Goal: Communication & Community: Answer question/provide support

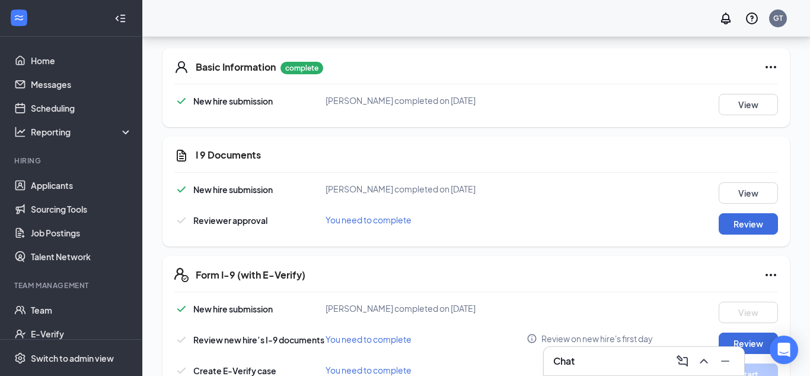
scroll to position [257, 0]
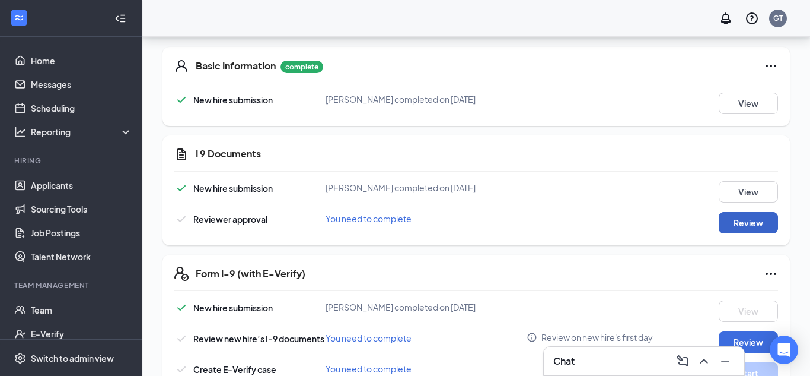
click at [748, 227] on button "Review" at bounding box center [748, 222] width 59 height 21
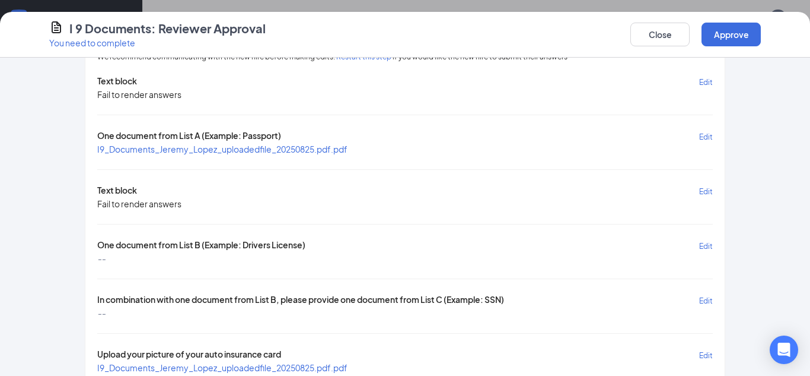
scroll to position [47, 0]
click at [200, 148] on span "I9_Documents_Jeremy_Lopez_uploadedfile_20250825.pdf.pdf" at bounding box center [222, 149] width 250 height 11
click at [705, 136] on span "Edit" at bounding box center [706, 137] width 14 height 9
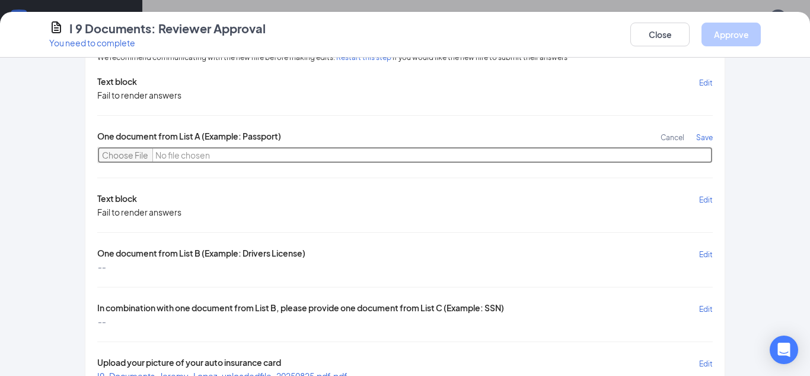
click at [123, 158] on input "file" at bounding box center [405, 155] width 616 height 17
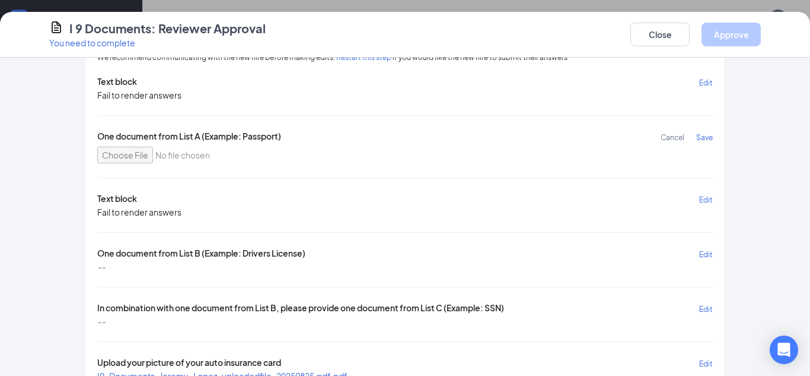
click at [671, 136] on span "Cancel" at bounding box center [673, 137] width 24 height 9
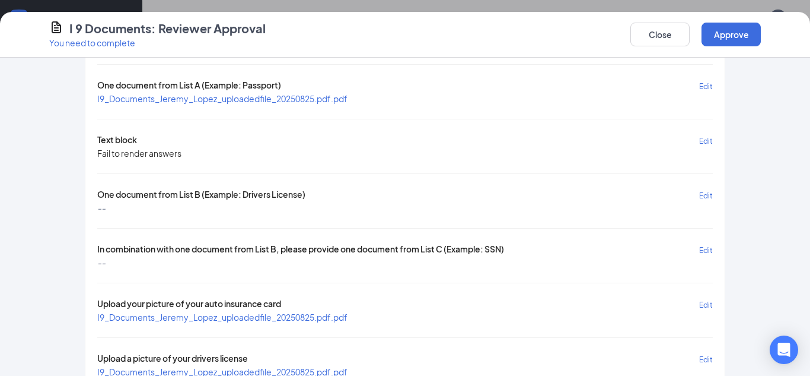
scroll to position [103, 0]
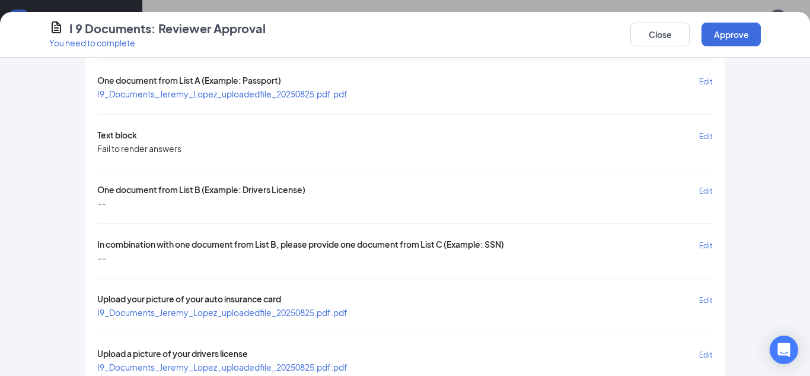
click at [271, 94] on span "I9_Documents_Jeremy_Lopez_uploadedfile_20250825.pdf.pdf" at bounding box center [222, 93] width 250 height 11
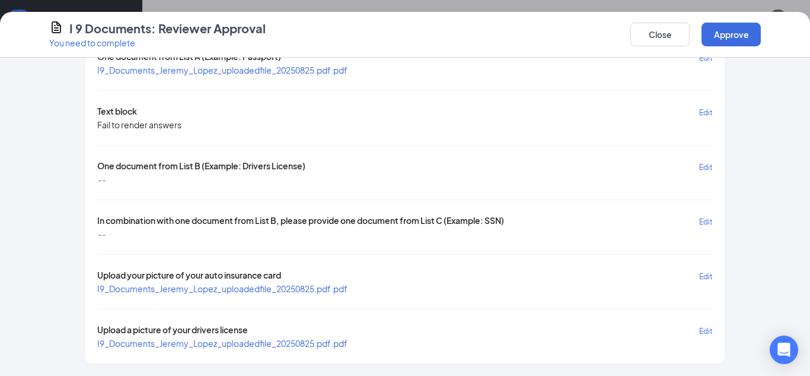
scroll to position [323, 0]
click at [244, 341] on span "I9_Documents_Jeremy_Lopez_uploadedfile_20250825.pdf.pdf" at bounding box center [222, 343] width 250 height 11
click at [203, 291] on span "I9_Documents_Jeremy_Lopez_uploadedfile_20250825.pdf.pdf" at bounding box center [222, 288] width 250 height 11
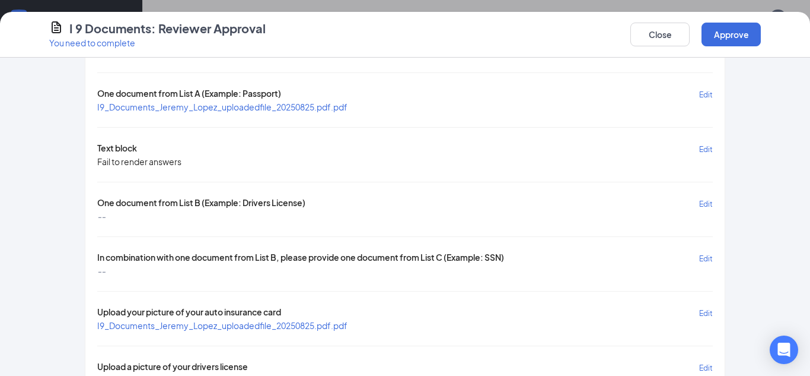
scroll to position [96, 0]
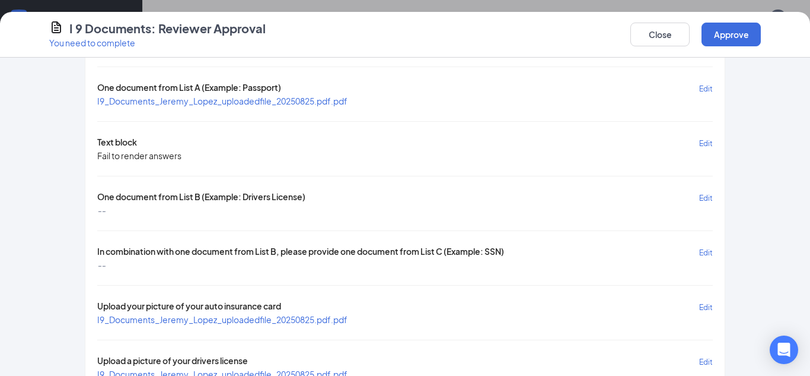
click at [707, 143] on span "Edit" at bounding box center [706, 143] width 14 height 9
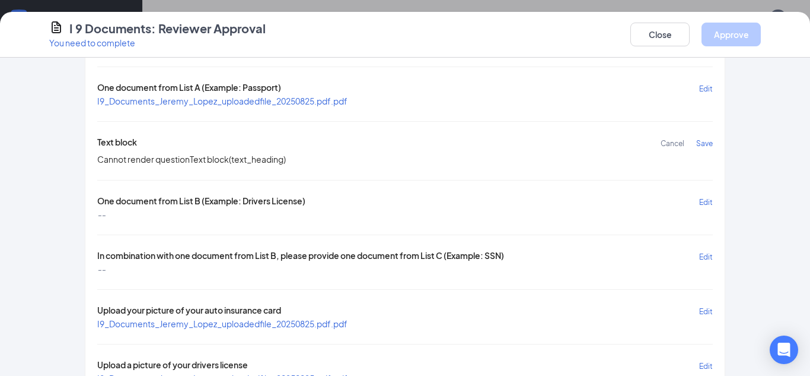
click at [666, 143] on span "Cancel" at bounding box center [673, 143] width 24 height 9
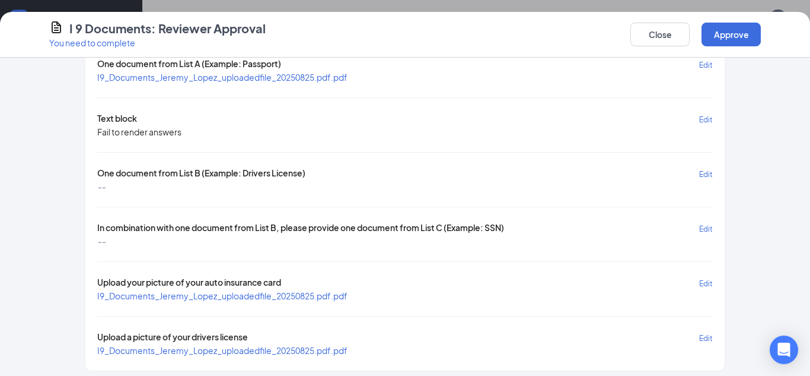
scroll to position [126, 0]
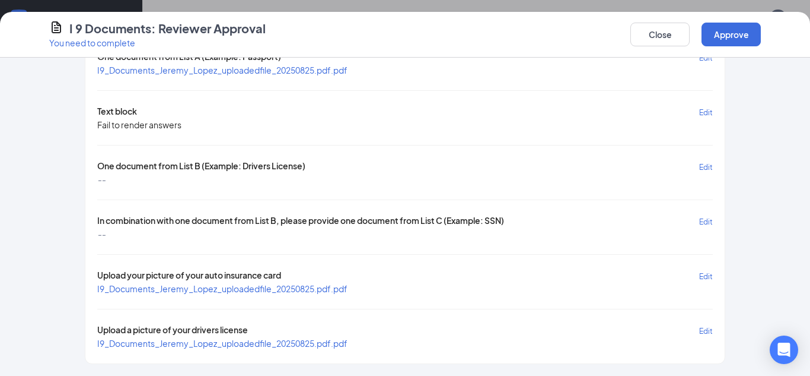
click at [704, 168] on span "Edit" at bounding box center [706, 167] width 14 height 9
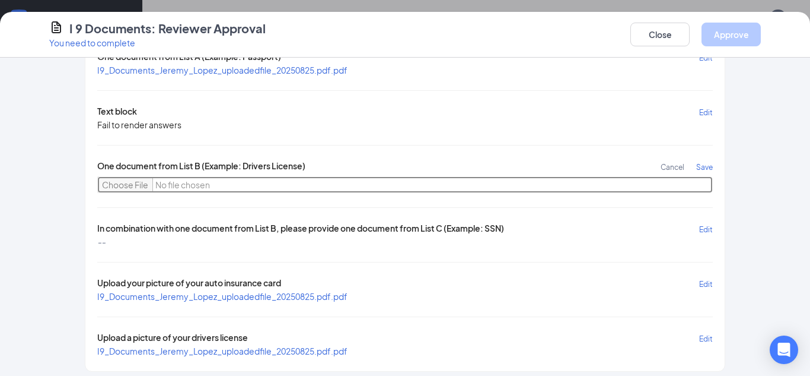
click at [128, 186] on input "file" at bounding box center [405, 184] width 616 height 17
type input "C:\fakepath\I9_Documents_Jeremy_Lopez_uploadedfile_20250825.pdf.pdf"
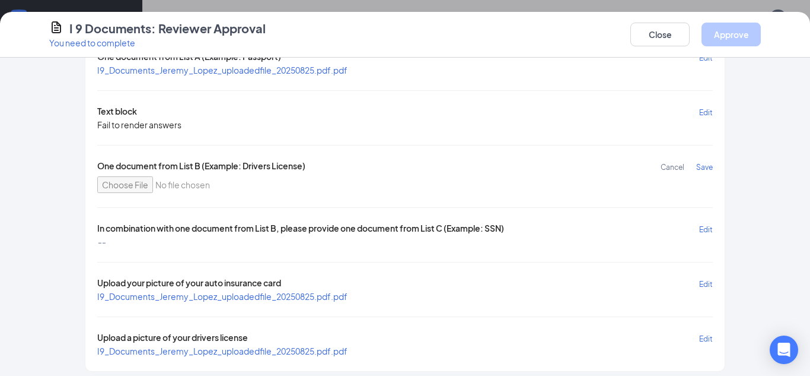
click at [387, 244] on div "Text block Edit Fail to render answers One document from List A (Example: Passp…" at bounding box center [405, 176] width 616 height 361
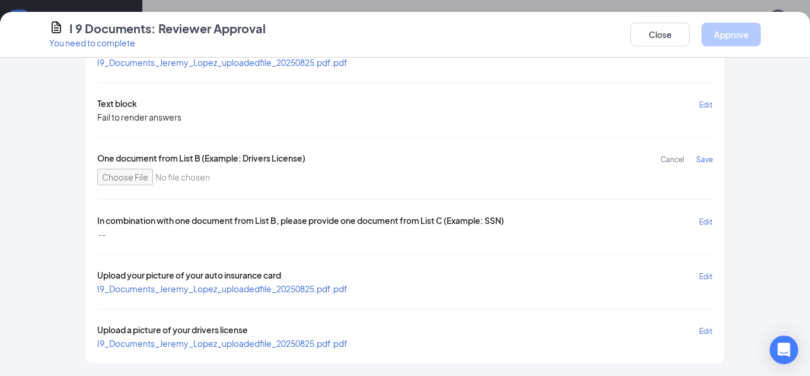
click at [705, 160] on span "Save" at bounding box center [704, 159] width 17 height 9
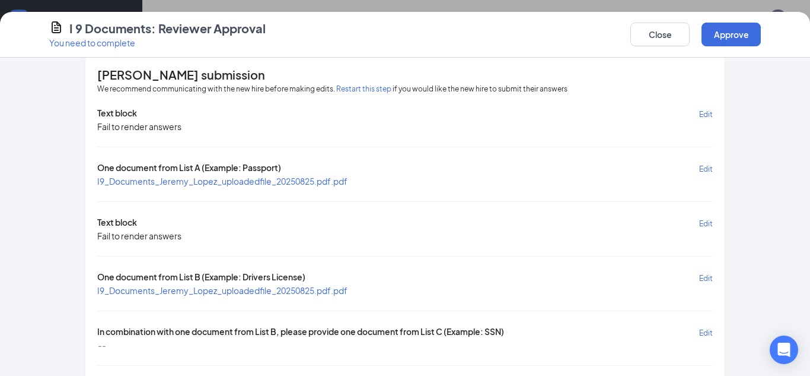
scroll to position [9, 0]
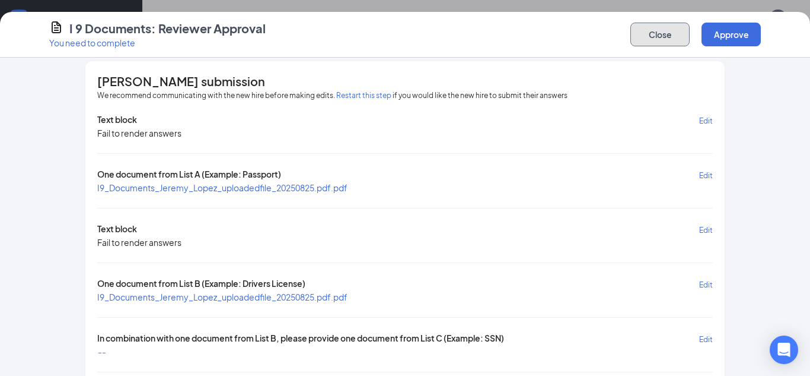
click at [654, 36] on button "Close" at bounding box center [660, 35] width 59 height 24
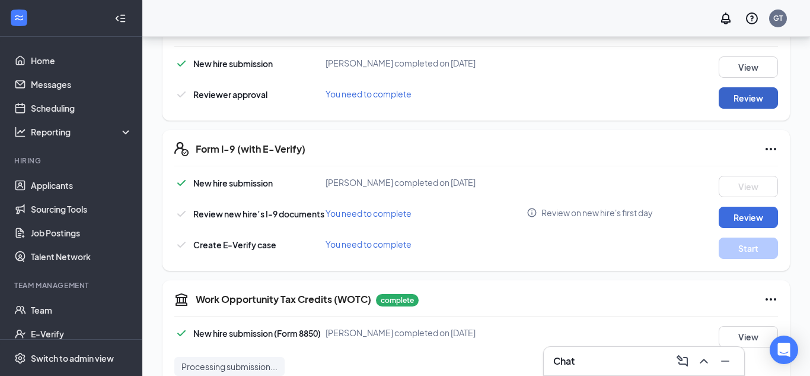
scroll to position [384, 0]
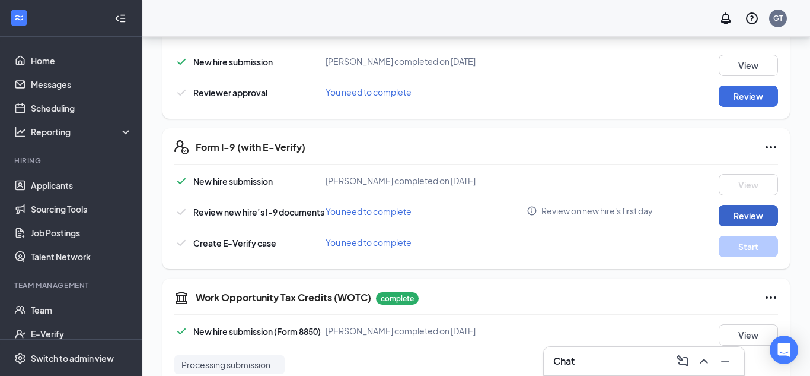
click at [760, 214] on button "Review" at bounding box center [748, 215] width 59 height 21
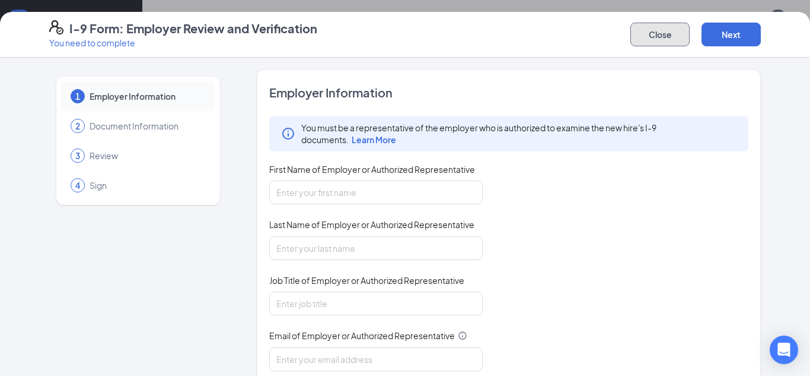
click at [648, 31] on button "Close" at bounding box center [660, 35] width 59 height 24
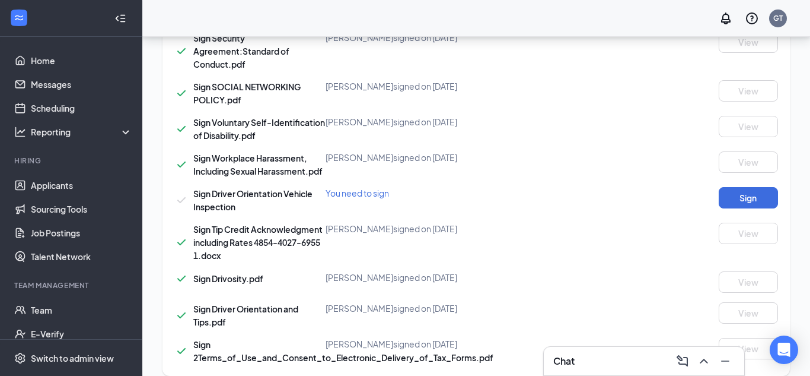
scroll to position [1141, 0]
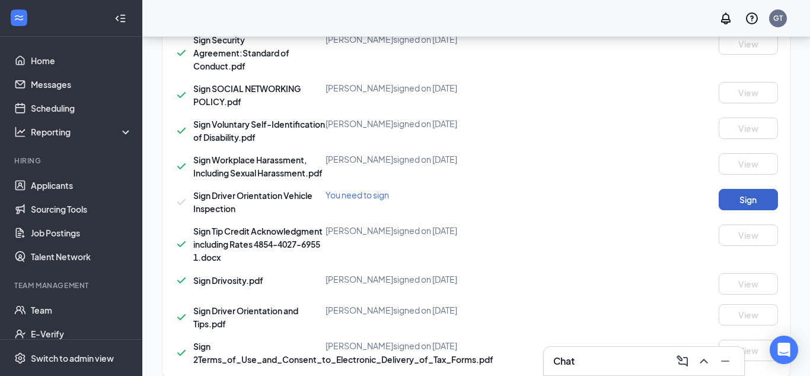
click at [740, 200] on button "Sign" at bounding box center [748, 199] width 59 height 21
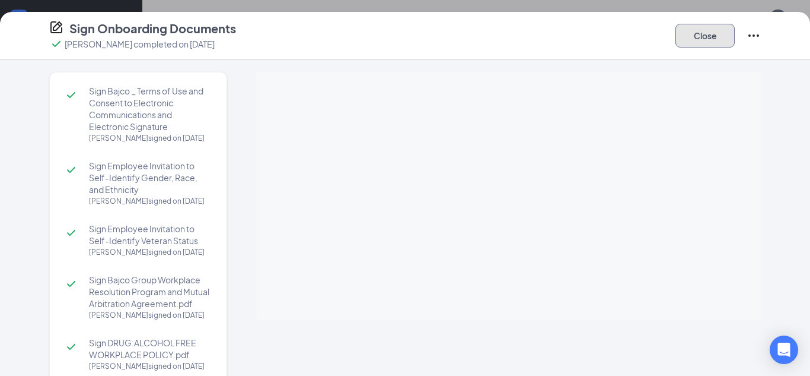
click at [707, 46] on button "Close" at bounding box center [705, 36] width 59 height 24
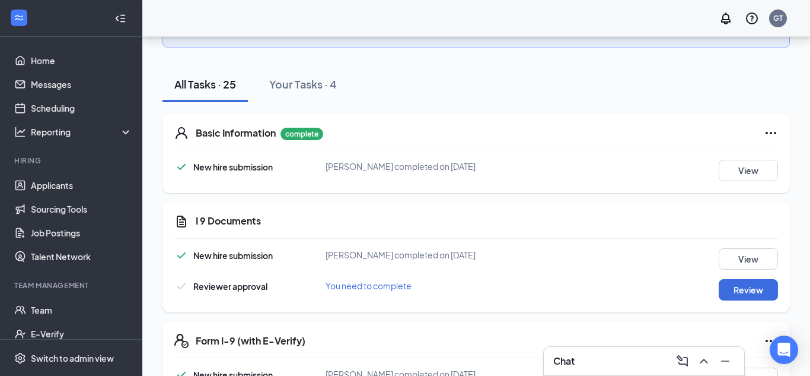
scroll to position [187, 0]
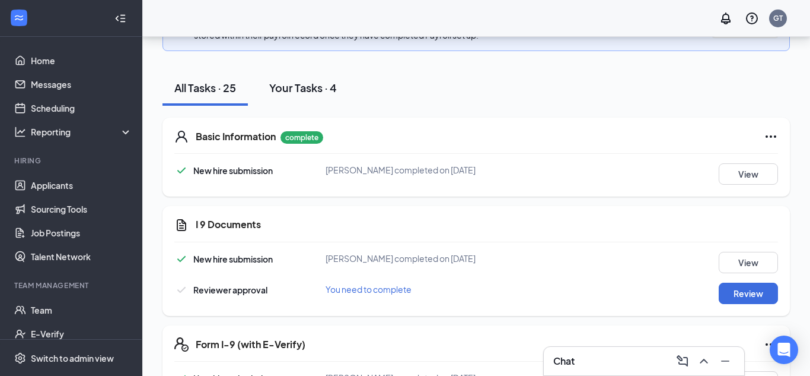
click at [288, 86] on div "Your Tasks · 4" at bounding box center [303, 87] width 68 height 15
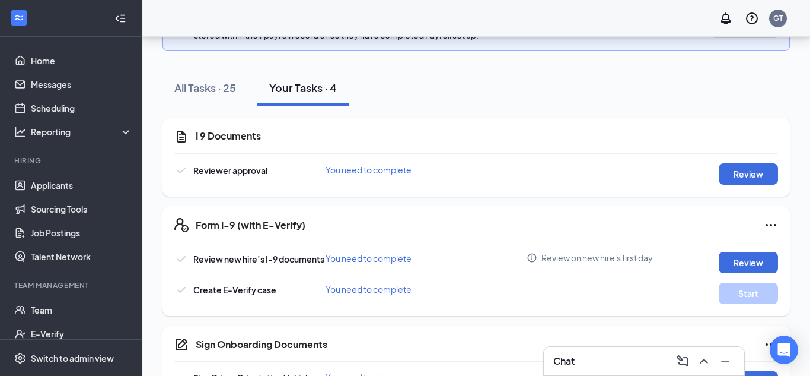
scroll to position [234, 0]
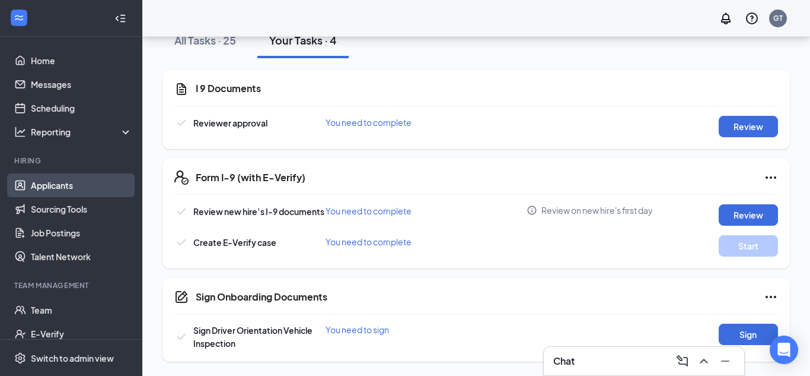
click at [66, 186] on link "Applicants" at bounding box center [81, 185] width 101 height 24
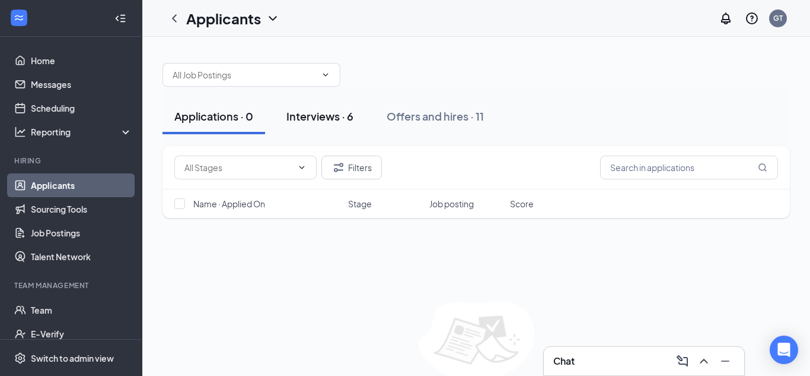
click at [333, 116] on div "Interviews · 6" at bounding box center [320, 116] width 67 height 15
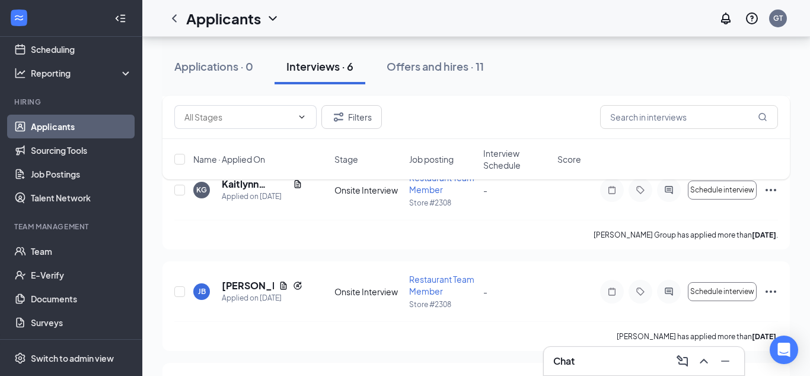
scroll to position [272, 0]
click at [670, 292] on icon "ActiveChat" at bounding box center [669, 293] width 8 height 8
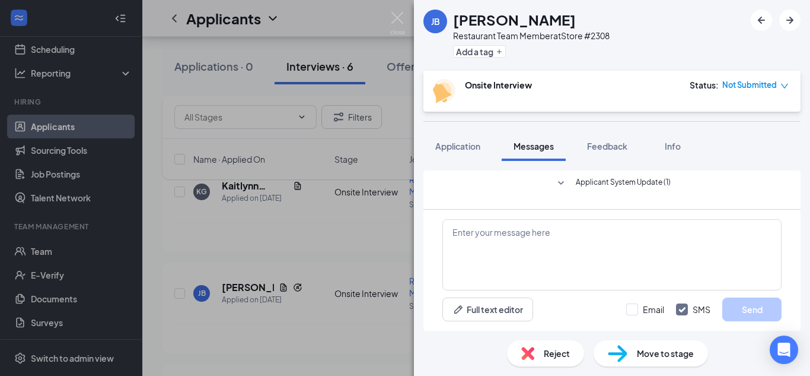
click at [561, 187] on icon "SmallChevronDown" at bounding box center [561, 183] width 14 height 14
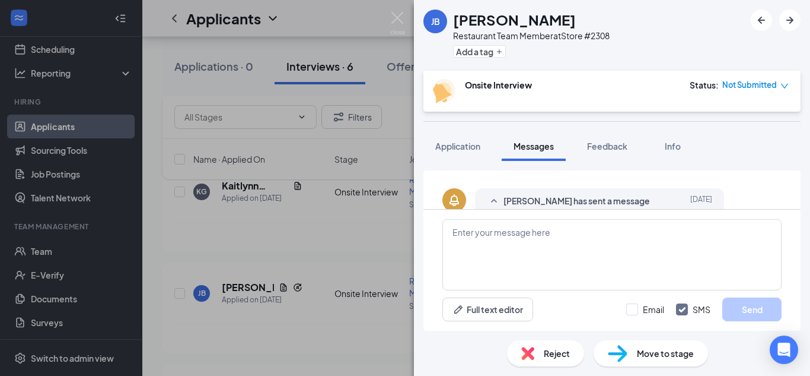
scroll to position [294, 0]
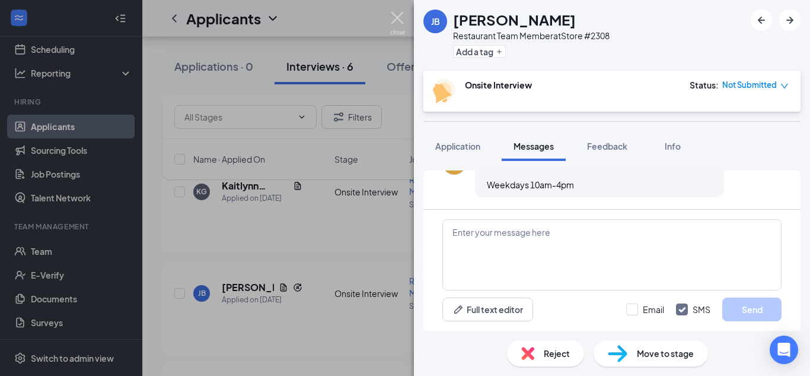
click at [398, 15] on img at bounding box center [397, 23] width 15 height 23
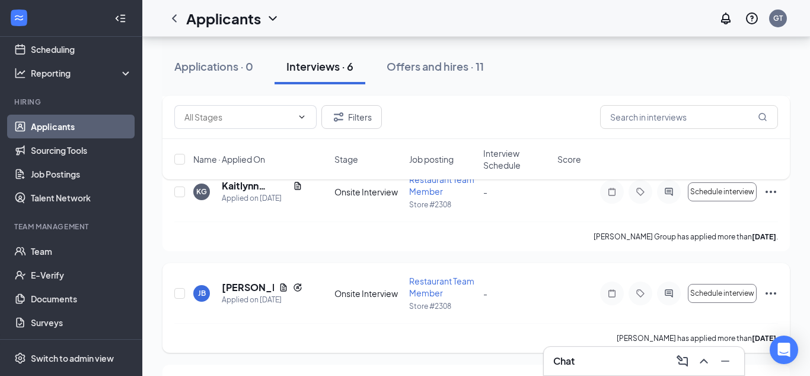
click at [774, 292] on icon "Ellipses" at bounding box center [771, 293] width 11 height 2
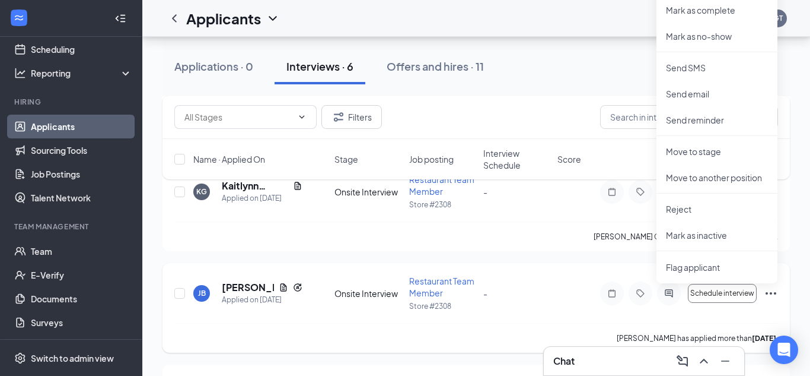
click at [380, 263] on div "[PERSON_NAME] Applied on [DATE] Onsite Interview Restaurant Team Member Store #…" at bounding box center [477, 308] width 628 height 90
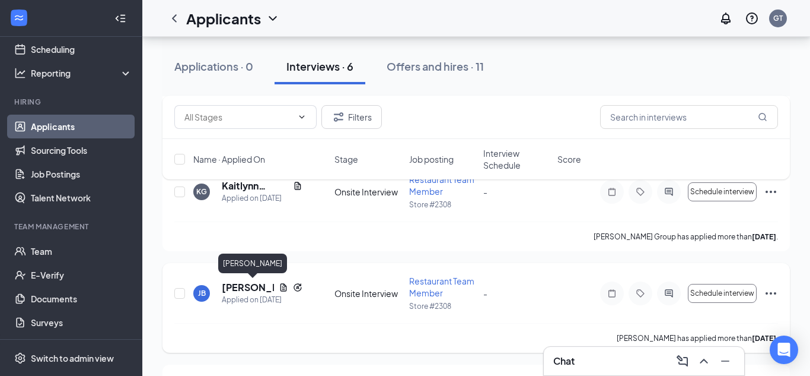
click at [250, 286] on h5 "[PERSON_NAME]" at bounding box center [248, 287] width 52 height 13
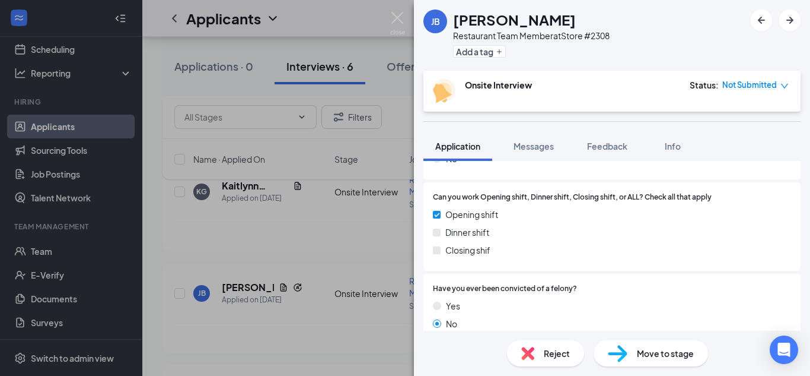
scroll to position [233, 0]
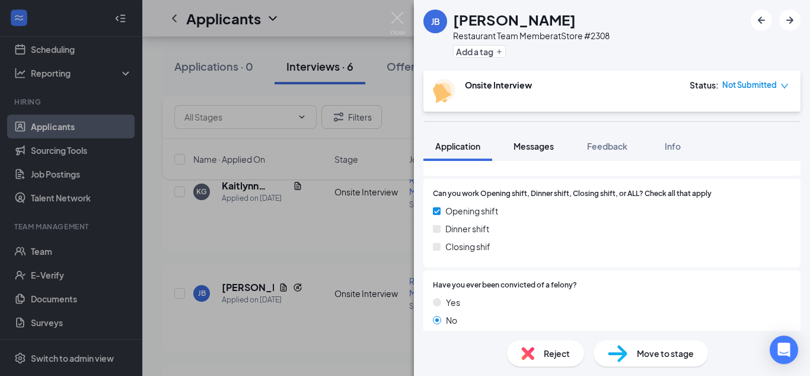
click at [534, 149] on span "Messages" at bounding box center [534, 146] width 40 height 11
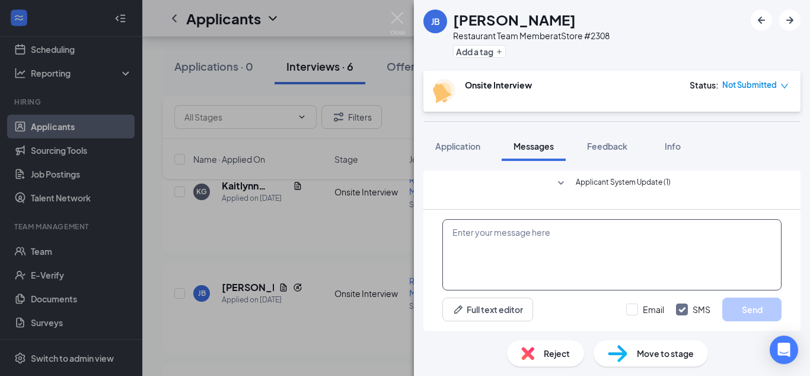
scroll to position [262, 0]
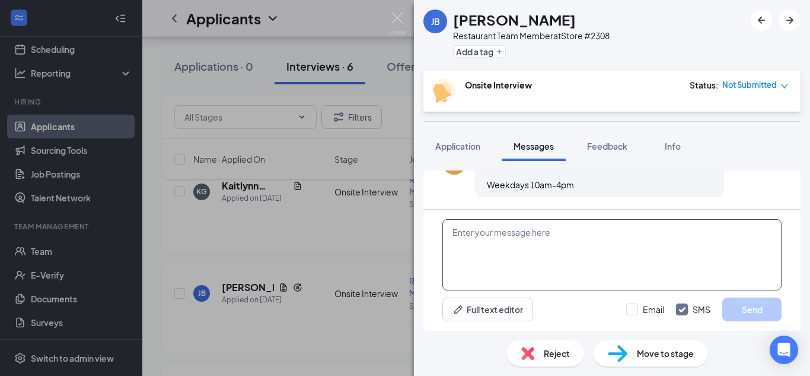
click at [589, 233] on textarea at bounding box center [612, 254] width 339 height 71
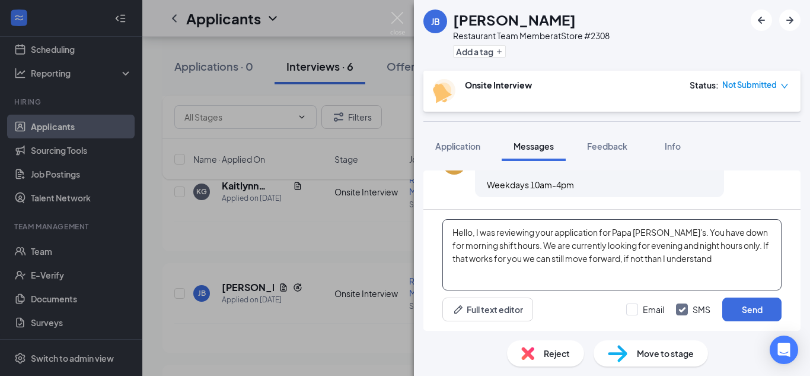
drag, startPoint x: 679, startPoint y: 260, endPoint x: 435, endPoint y: 217, distance: 247.6
click at [435, 217] on div "Hello, I was reviewing your application for Papa [PERSON_NAME]'s. You have down…" at bounding box center [612, 269] width 377 height 121
type textarea "Hello, I was reviewing your application for Papa [PERSON_NAME]'s. You have down…"
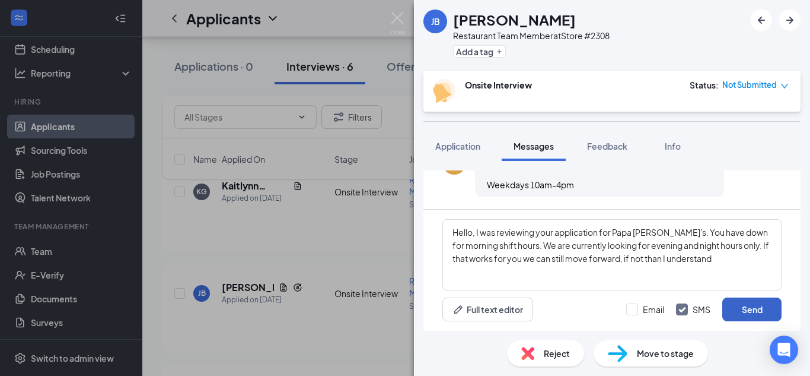
click at [755, 307] on button "Send" at bounding box center [752, 309] width 59 height 24
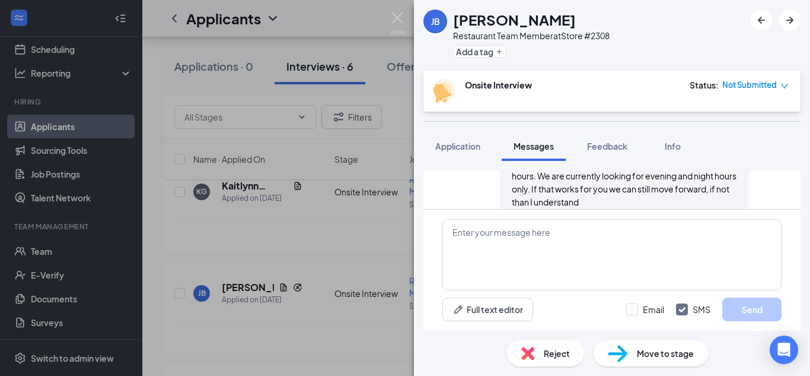
scroll to position [377, 0]
click at [399, 32] on img at bounding box center [397, 23] width 15 height 23
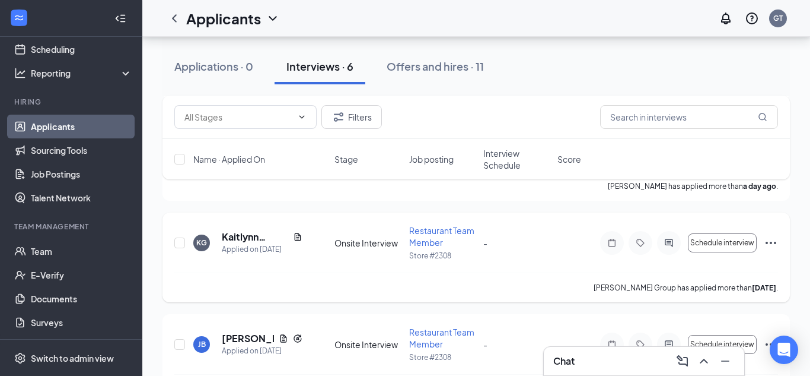
scroll to position [218, 0]
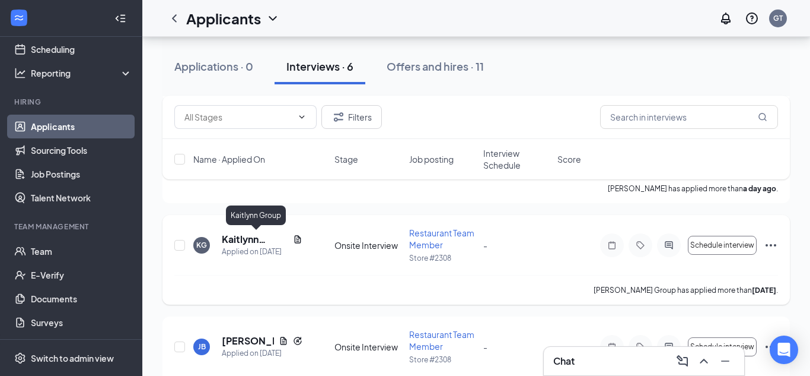
click at [248, 241] on h5 "Kaitlynn Group" at bounding box center [255, 239] width 66 height 13
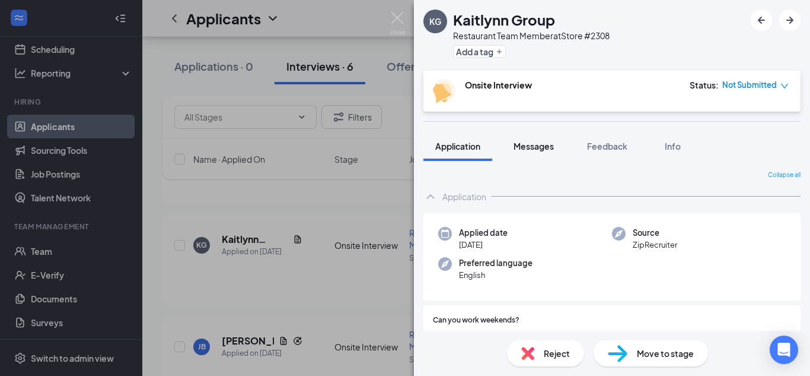
click at [533, 158] on button "Messages" at bounding box center [534, 146] width 64 height 30
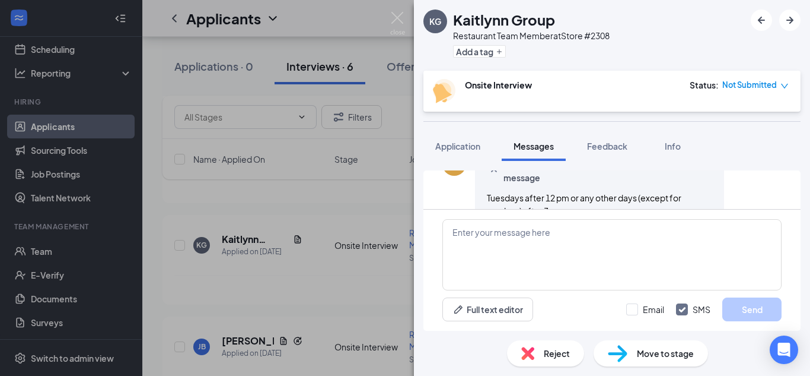
scroll to position [262, 0]
click at [574, 243] on textarea at bounding box center [612, 254] width 339 height 71
paste textarea "Hello, I was reviewing your application for Papa [PERSON_NAME]'s. You have down…"
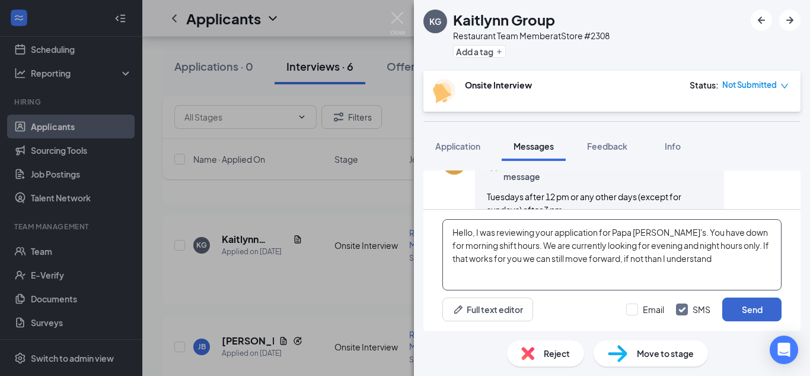
type textarea "Hello, I was reviewing your application for Papa [PERSON_NAME]'s. You have down…"
click at [730, 310] on button "Send" at bounding box center [752, 309] width 59 height 24
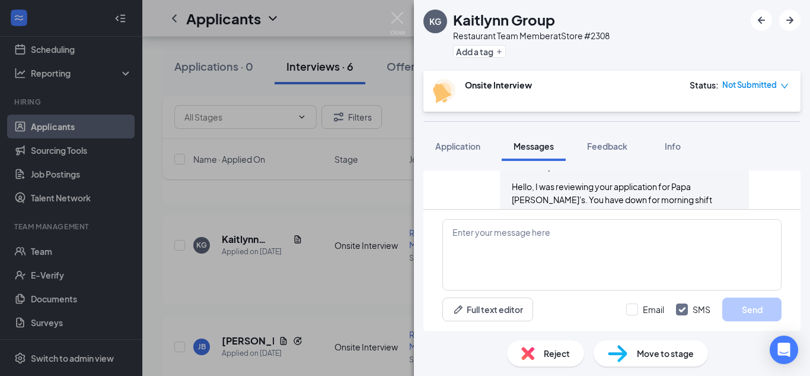
scroll to position [390, 0]
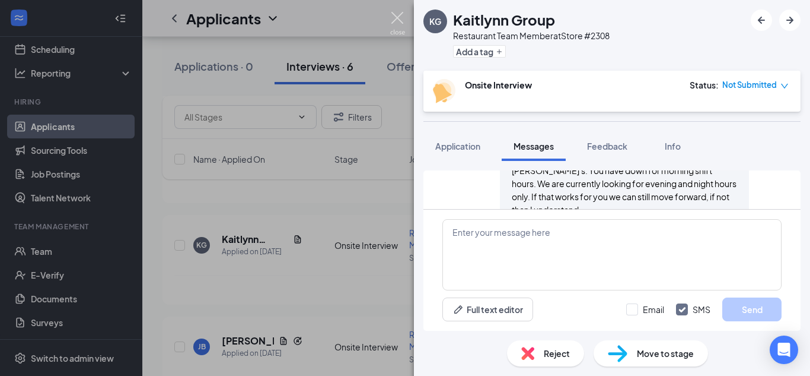
click at [398, 17] on img at bounding box center [397, 23] width 15 height 23
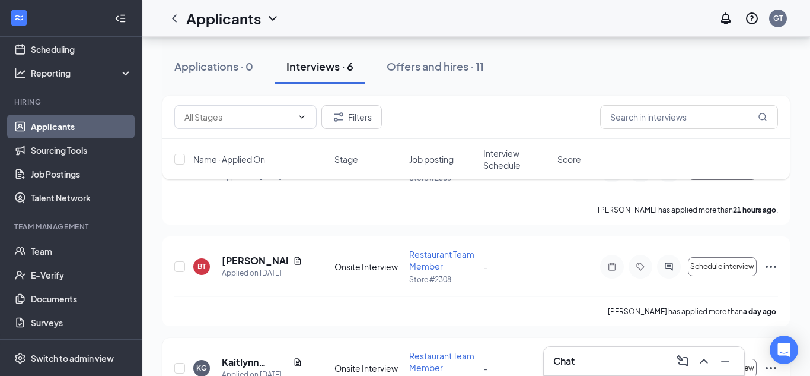
scroll to position [94, 0]
click at [255, 264] on h5 "[PERSON_NAME]" at bounding box center [255, 262] width 66 height 13
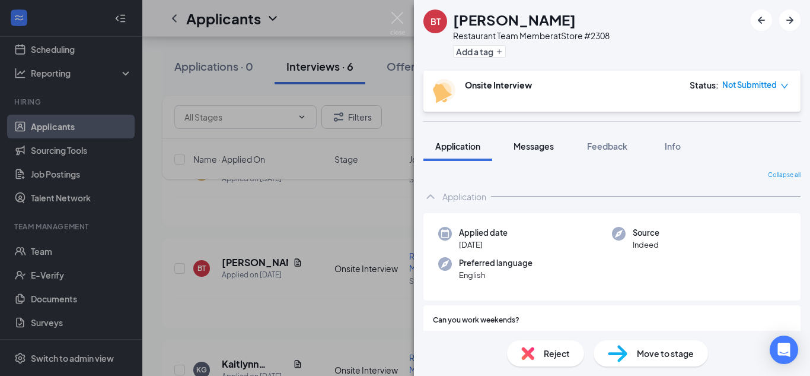
click at [540, 146] on span "Messages" at bounding box center [534, 146] width 40 height 11
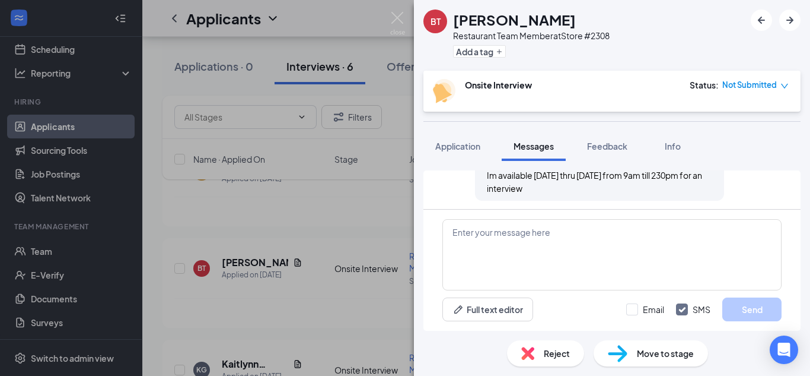
scroll to position [268, 0]
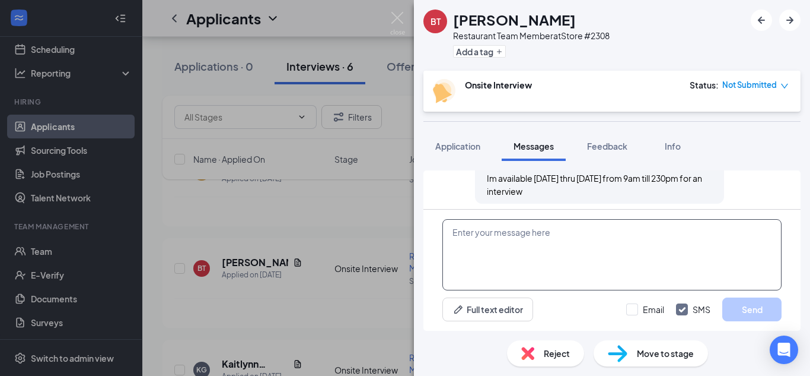
click at [543, 270] on textarea at bounding box center [612, 254] width 339 height 71
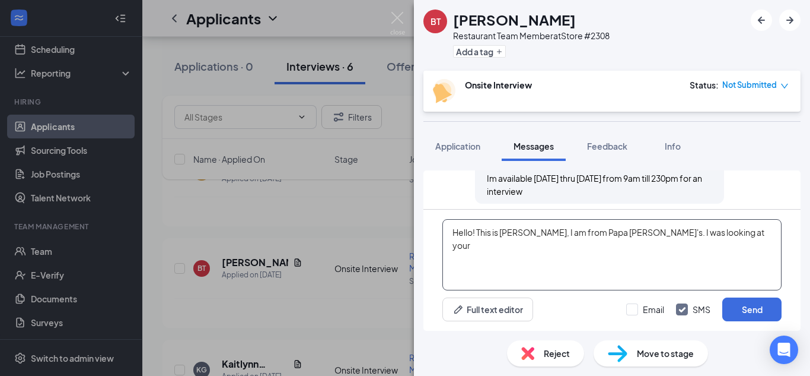
drag, startPoint x: 560, startPoint y: 233, endPoint x: 518, endPoint y: 233, distance: 41.5
click at [518, 233] on textarea "Hello! This is [PERSON_NAME], I am from Papa [PERSON_NAME]'s. I was looking at …" at bounding box center [612, 254] width 339 height 71
click at [771, 234] on textarea "Hello! This is [PERSON_NAME], general manager at Papa [PERSON_NAME]'s. I was lo…" at bounding box center [612, 254] width 339 height 71
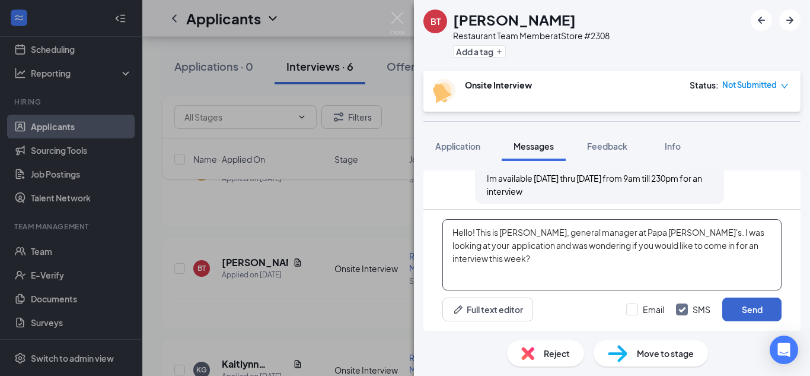
type textarea "Hello! This is [PERSON_NAME], general manager at Papa [PERSON_NAME]'s. I was lo…"
click at [744, 314] on button "Send" at bounding box center [752, 309] width 59 height 24
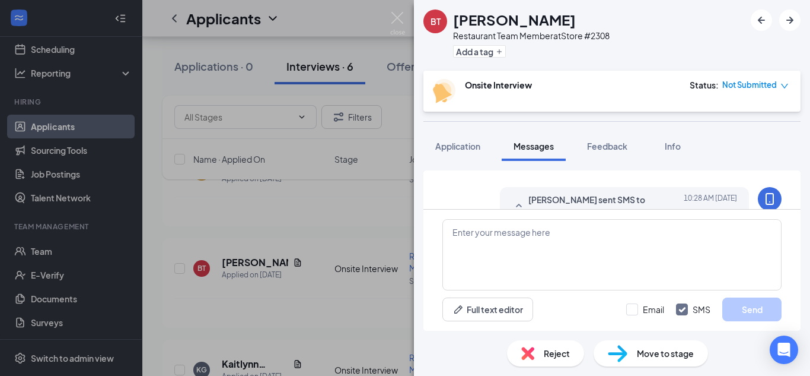
scroll to position [390, 0]
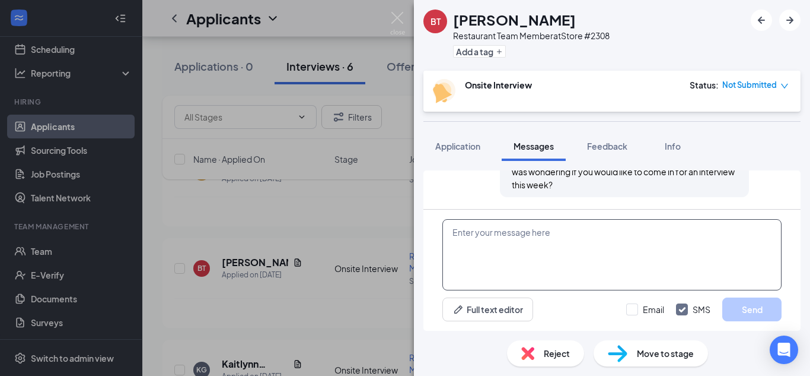
click at [590, 241] on textarea at bounding box center [612, 254] width 339 height 71
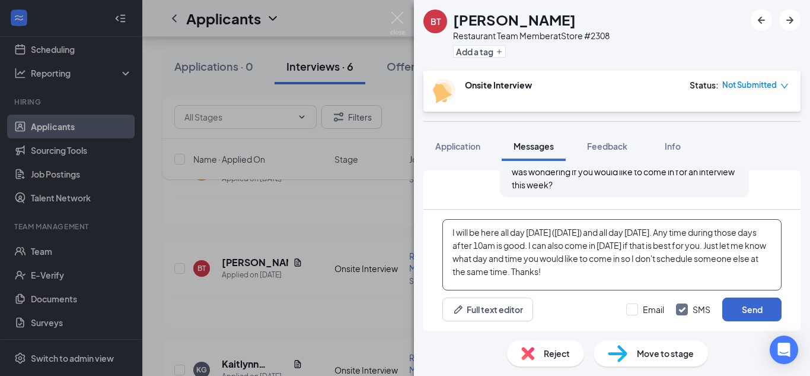
type textarea "I will be here all day [DATE] ([DATE]) and all day [DATE]. Any time during thos…"
click at [759, 312] on button "Send" at bounding box center [752, 309] width 59 height 24
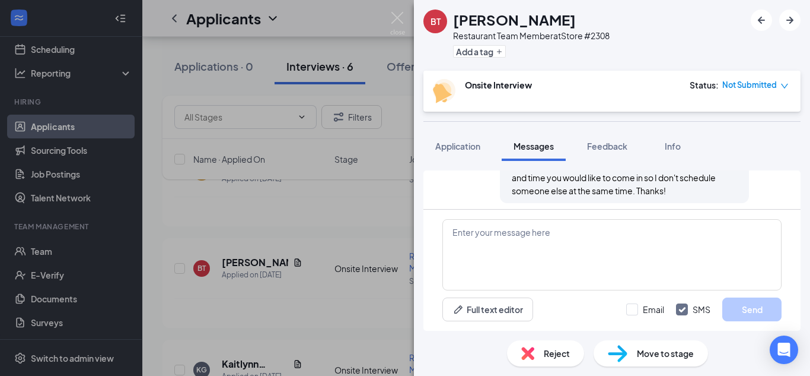
scroll to position [518, 0]
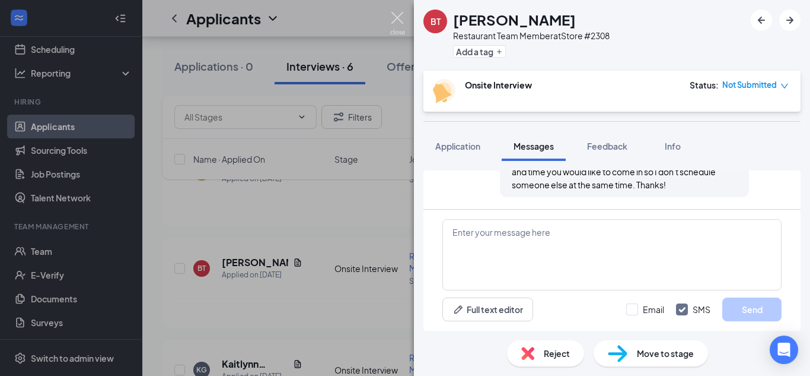
click at [404, 23] on img at bounding box center [397, 23] width 15 height 23
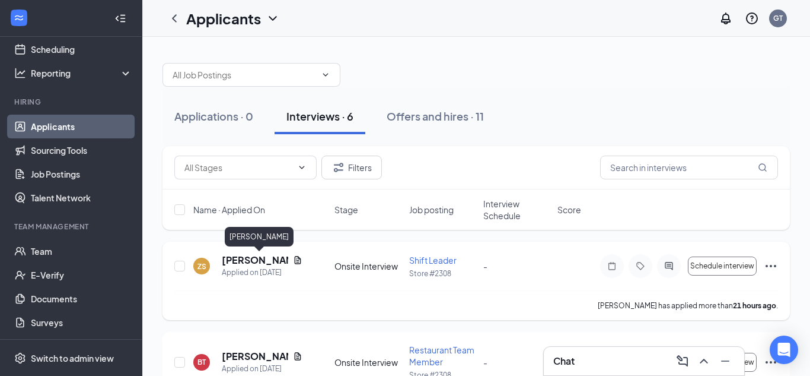
click at [241, 258] on h5 "[PERSON_NAME]" at bounding box center [255, 259] width 66 height 13
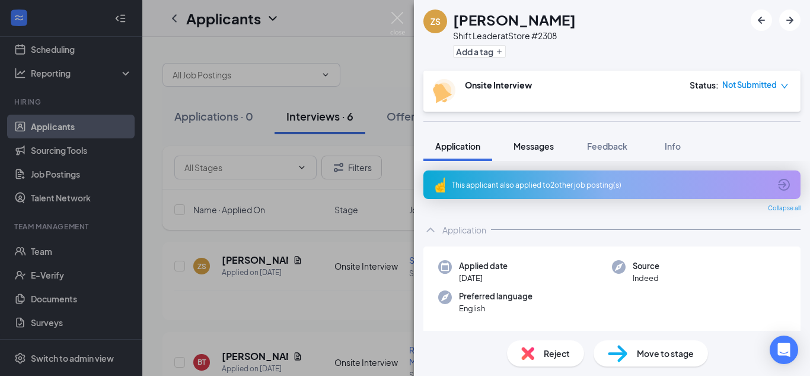
click at [534, 150] on span "Messages" at bounding box center [534, 146] width 40 height 11
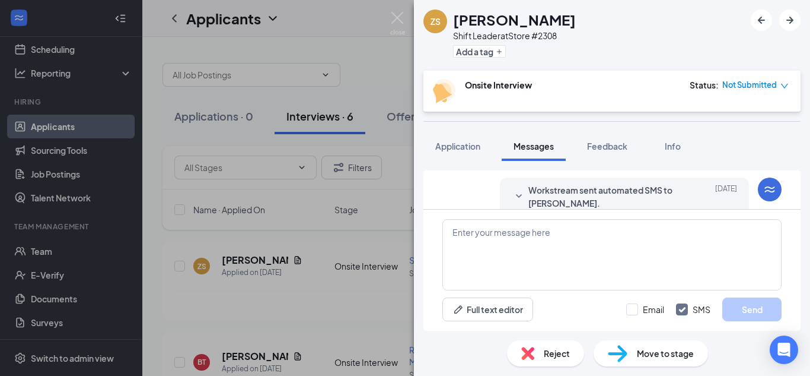
scroll to position [198, 0]
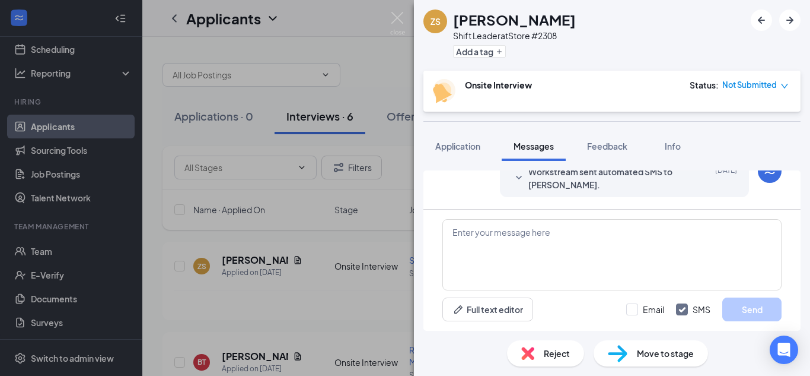
click at [615, 186] on span "Workstream sent automated SMS to [PERSON_NAME]." at bounding box center [606, 178] width 155 height 26
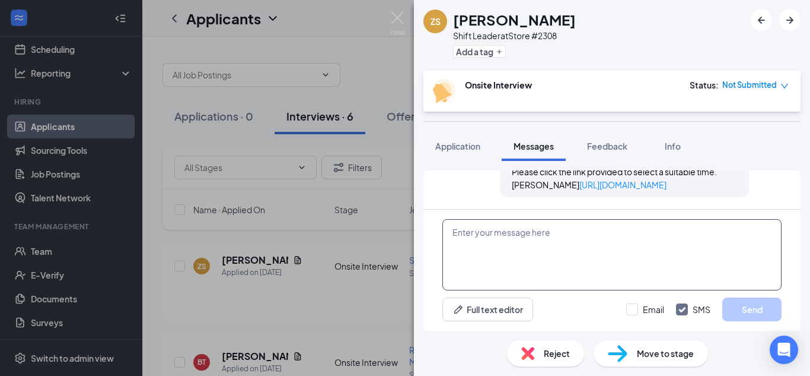
click at [553, 281] on textarea at bounding box center [612, 254] width 339 height 71
paste textarea "Hello, I was reviewing your application for Papa [PERSON_NAME]'s. You have down…"
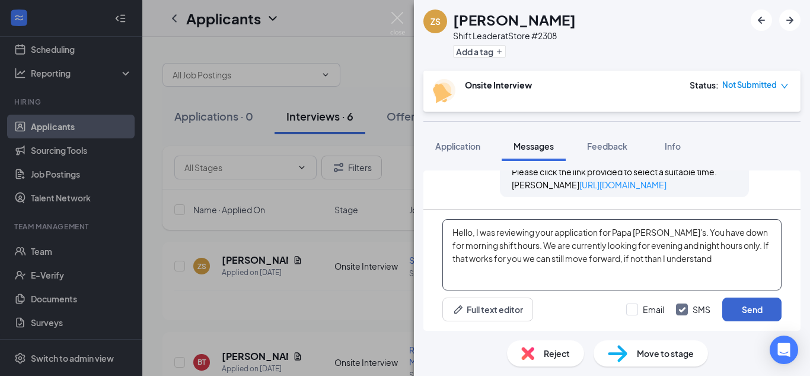
type textarea "Hello, I was reviewing your application for Papa [PERSON_NAME]'s. You have down…"
click at [744, 311] on button "Send" at bounding box center [752, 309] width 59 height 24
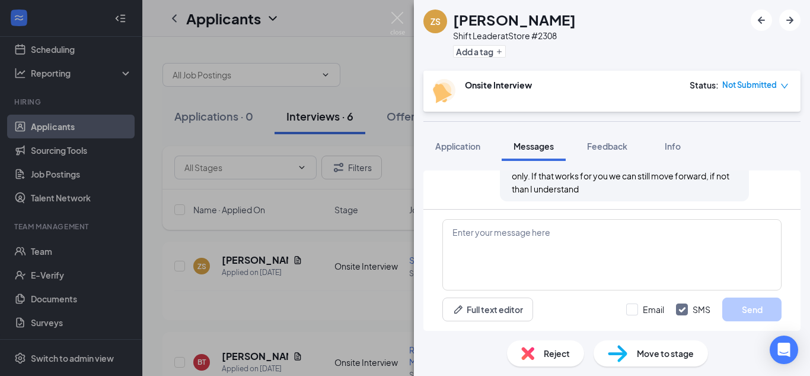
scroll to position [398, 0]
click at [392, 20] on img at bounding box center [397, 23] width 15 height 23
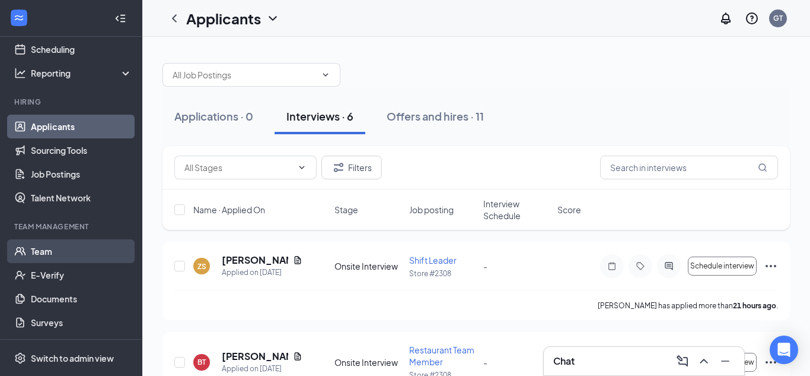
click at [67, 257] on link "Team" at bounding box center [81, 251] width 101 height 24
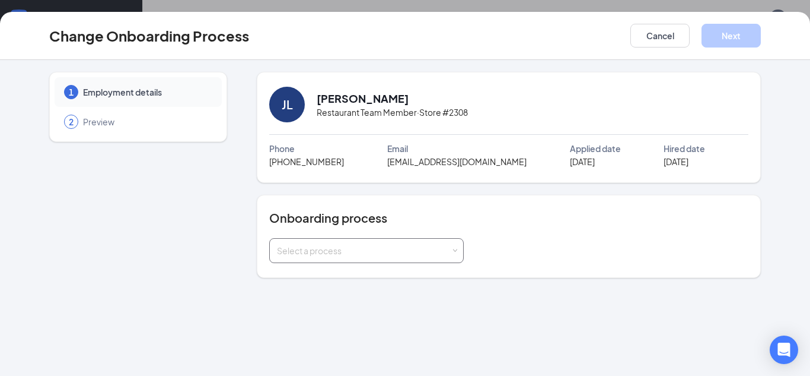
click at [364, 254] on div "Select a process" at bounding box center [364, 250] width 174 height 12
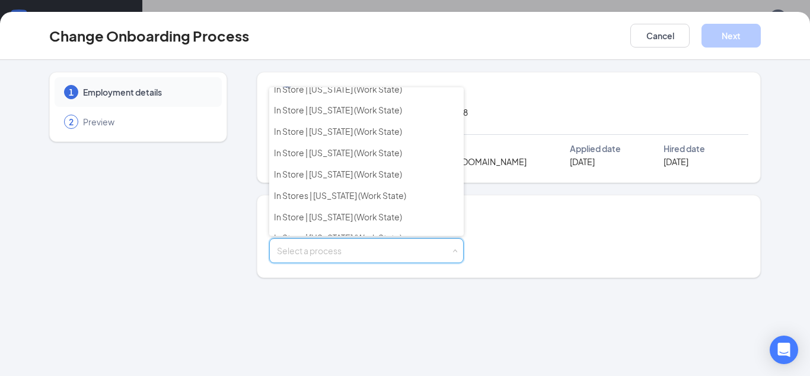
scroll to position [532, 0]
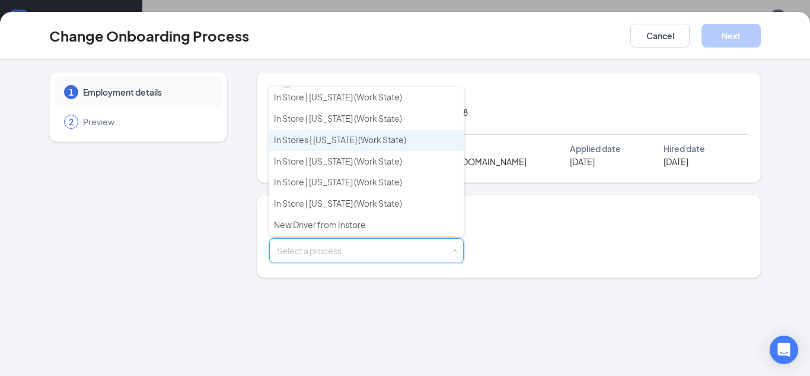
click at [346, 140] on span "In Stores | Pennsylvania (Work State)" at bounding box center [340, 139] width 132 height 11
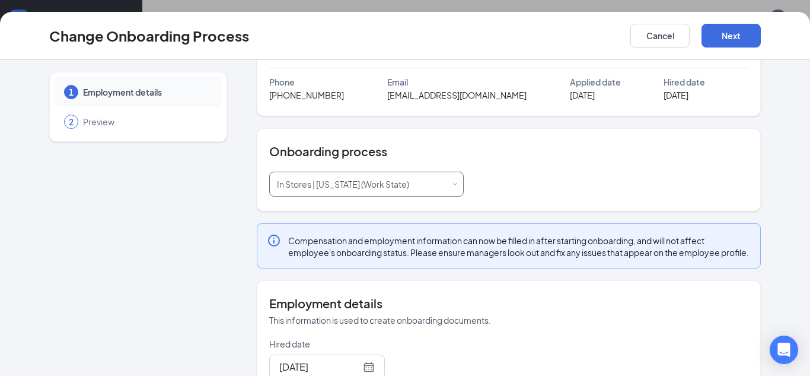
scroll to position [0, 0]
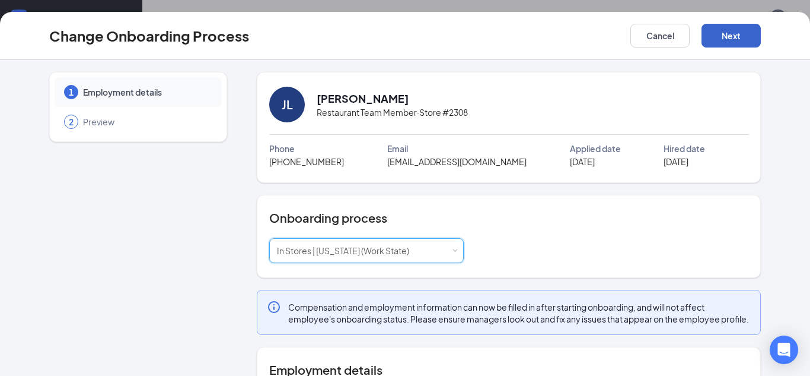
click at [734, 40] on button "Next" at bounding box center [731, 36] width 59 height 24
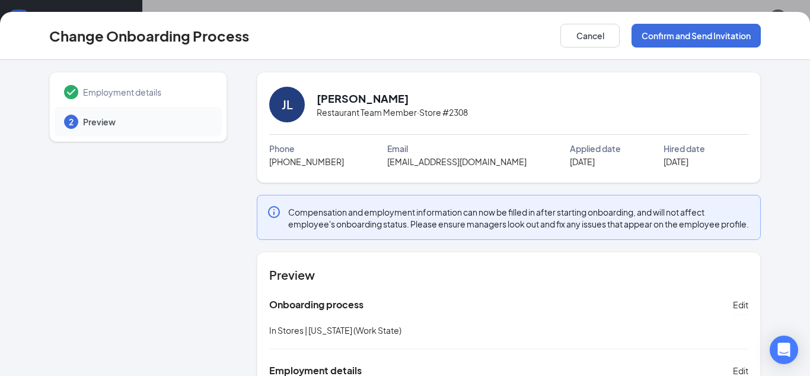
scroll to position [86, 0]
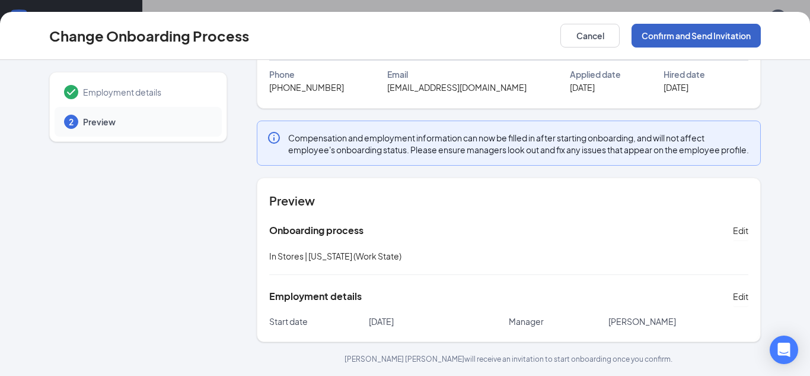
click at [699, 38] on button "Confirm and Send Invitation" at bounding box center [696, 36] width 129 height 24
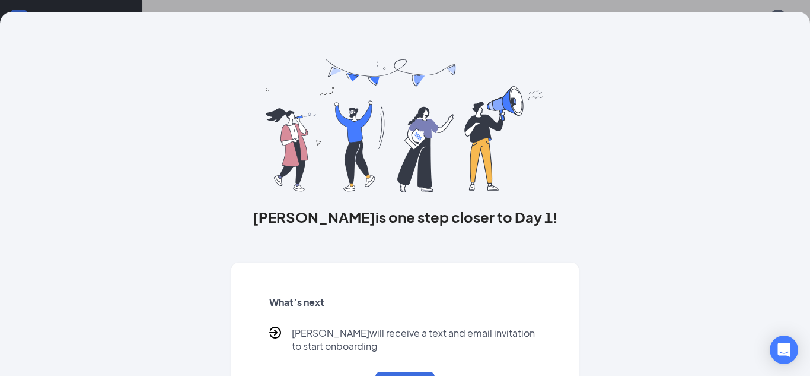
scroll to position [55, 0]
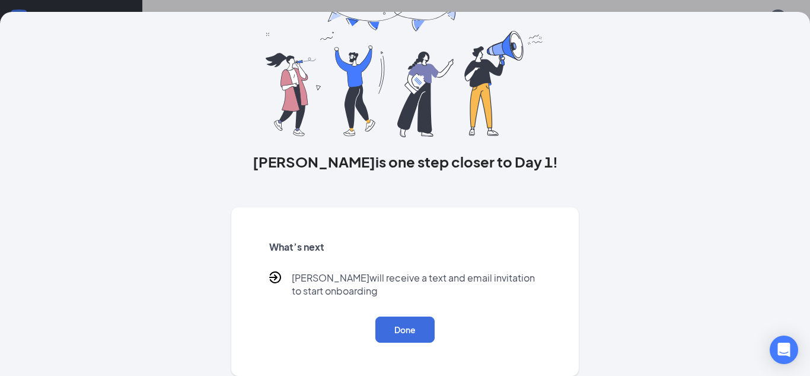
click at [438, 307] on div "What’s next Jeremy will receive a text and email invitation to start onboarding…" at bounding box center [405, 291] width 301 height 131
click at [418, 326] on button "Done" at bounding box center [405, 329] width 59 height 26
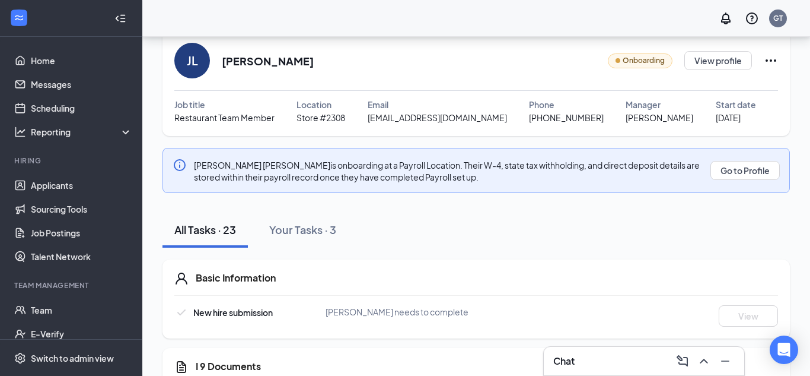
scroll to position [47, 0]
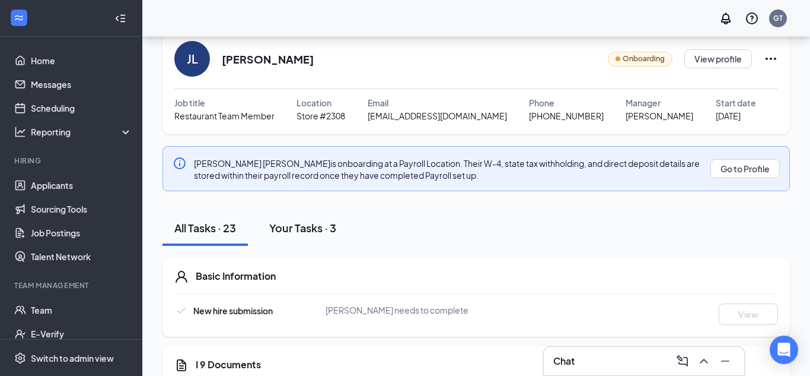
click at [336, 228] on div "Your Tasks · 3" at bounding box center [302, 227] width 67 height 15
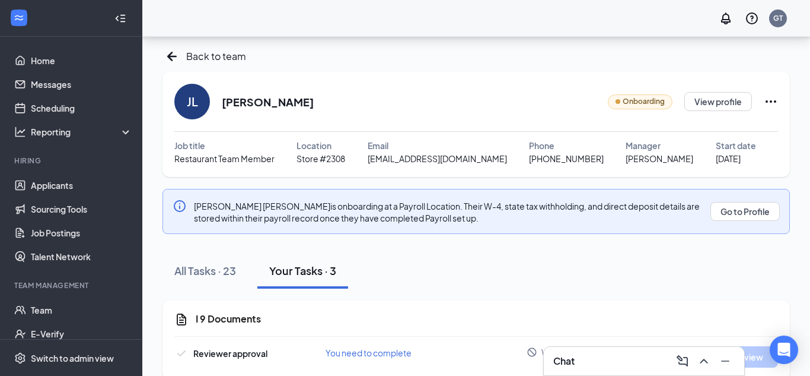
scroll to position [0, 0]
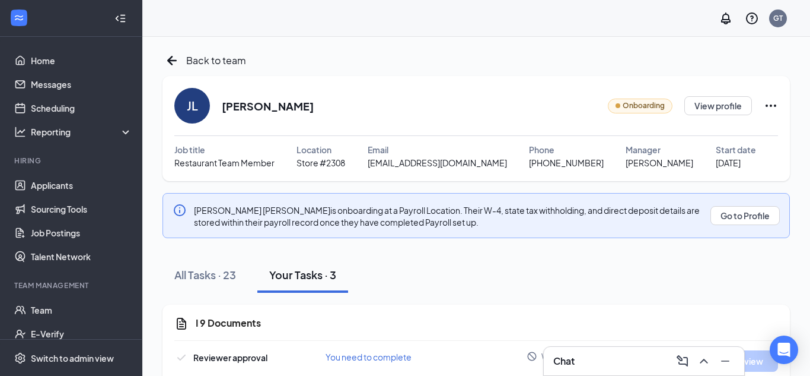
click at [766, 105] on icon "Ellipses" at bounding box center [771, 105] width 11 height 2
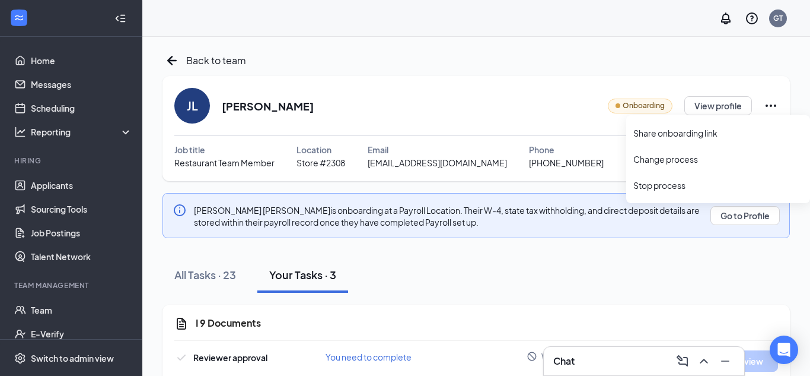
click at [549, 114] on div "JL Jeremy Lopez Onboarding View profile" at bounding box center [476, 106] width 604 height 36
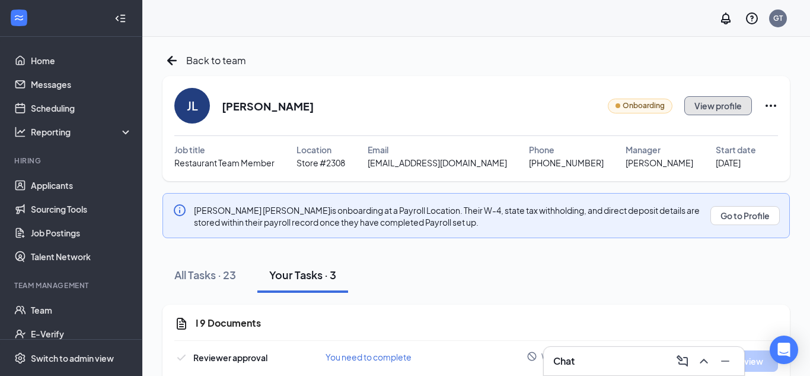
click at [705, 108] on button "View profile" at bounding box center [719, 105] width 68 height 19
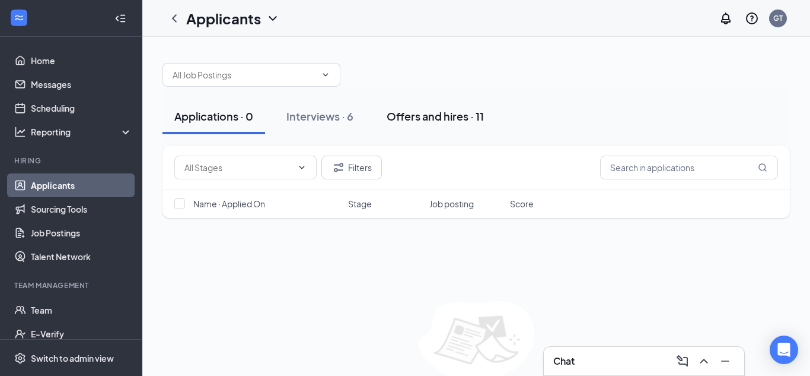
click at [460, 117] on div "Offers and hires · 11" at bounding box center [435, 116] width 97 height 15
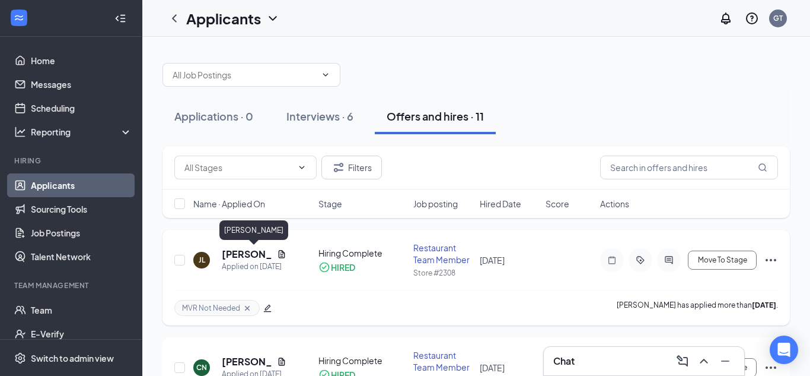
click at [259, 255] on h5 "[PERSON_NAME]" at bounding box center [247, 253] width 50 height 13
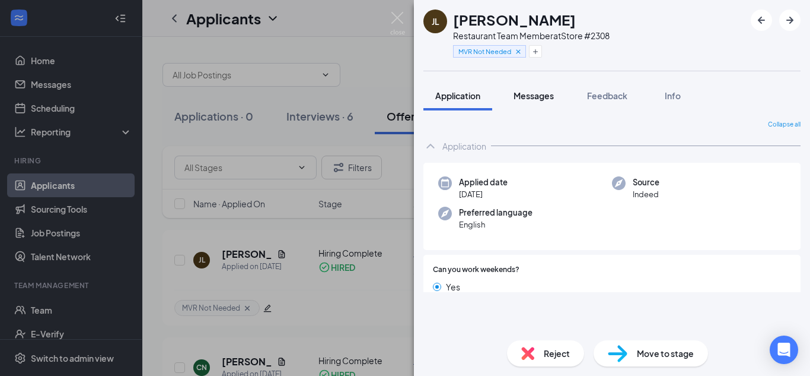
click at [548, 100] on span "Messages" at bounding box center [534, 95] width 40 height 11
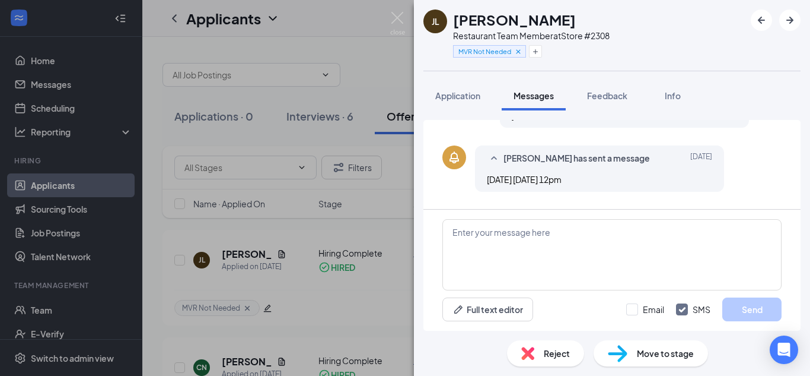
scroll to position [509, 0]
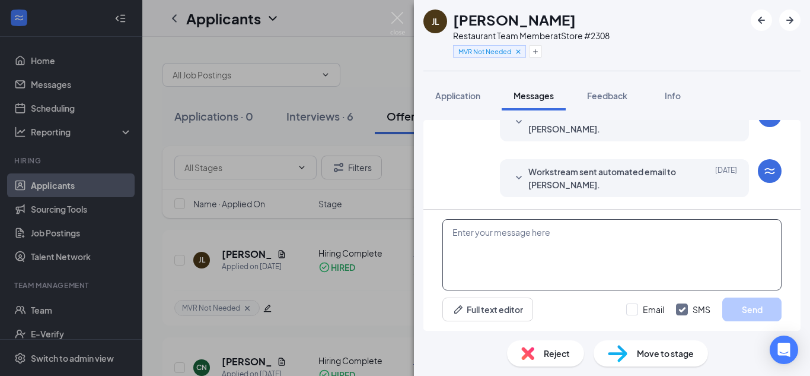
click at [596, 231] on textarea at bounding box center [612, 254] width 339 height 71
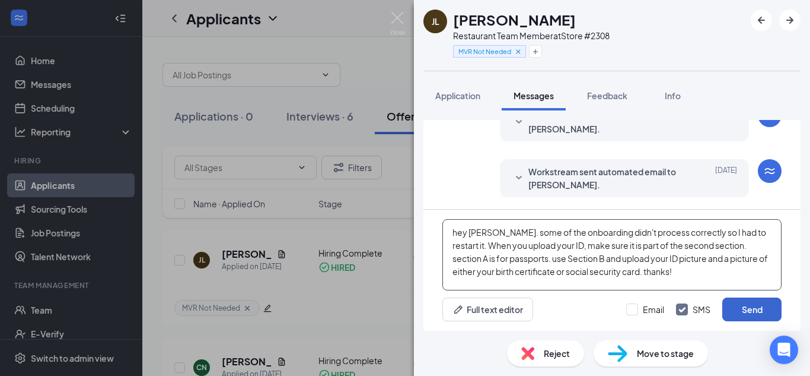
type textarea "hey Jeremy. some of the onboarding didn't process correctly so I had to restart…"
click at [753, 313] on button "Send" at bounding box center [752, 309] width 59 height 24
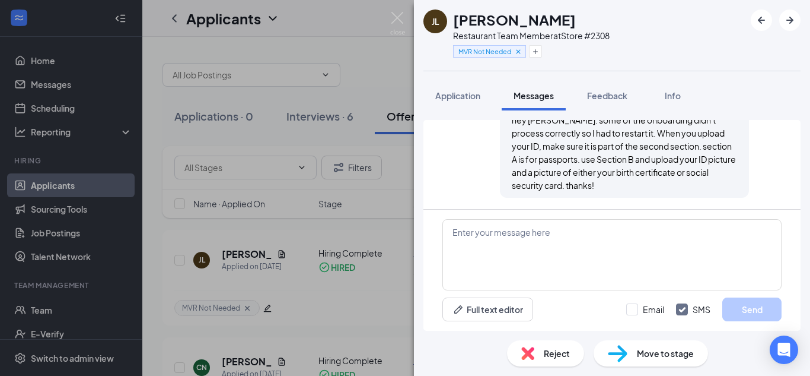
scroll to position [650, 0]
click at [399, 19] on img at bounding box center [397, 23] width 15 height 23
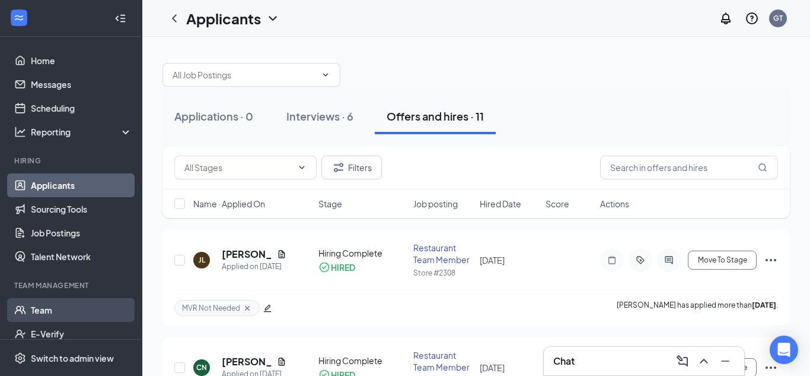
click at [61, 307] on link "Team" at bounding box center [81, 310] width 101 height 24
